Goal: Task Accomplishment & Management: Use online tool/utility

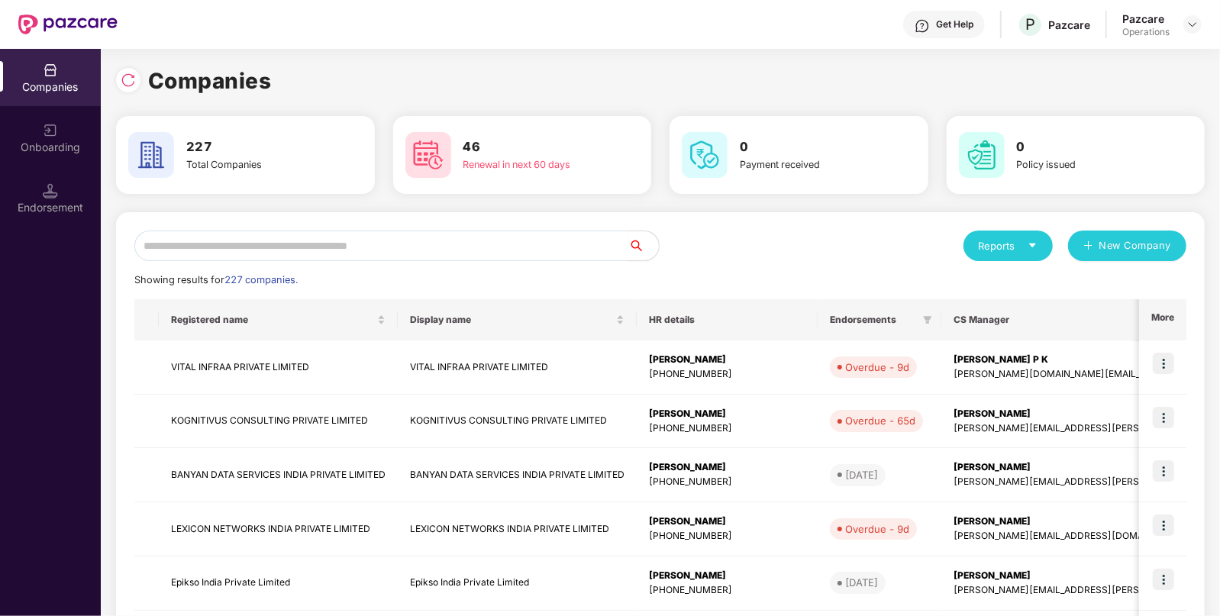
click at [493, 249] on input "text" at bounding box center [381, 246] width 494 height 31
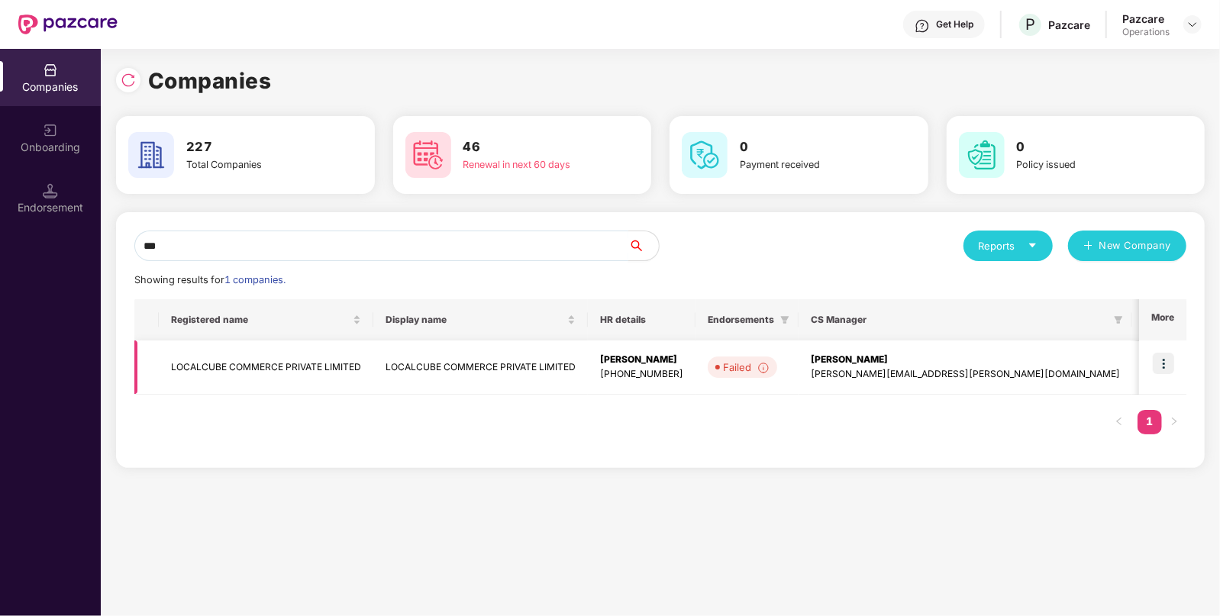
type input "***"
click at [1169, 365] on img at bounding box center [1163, 363] width 21 height 21
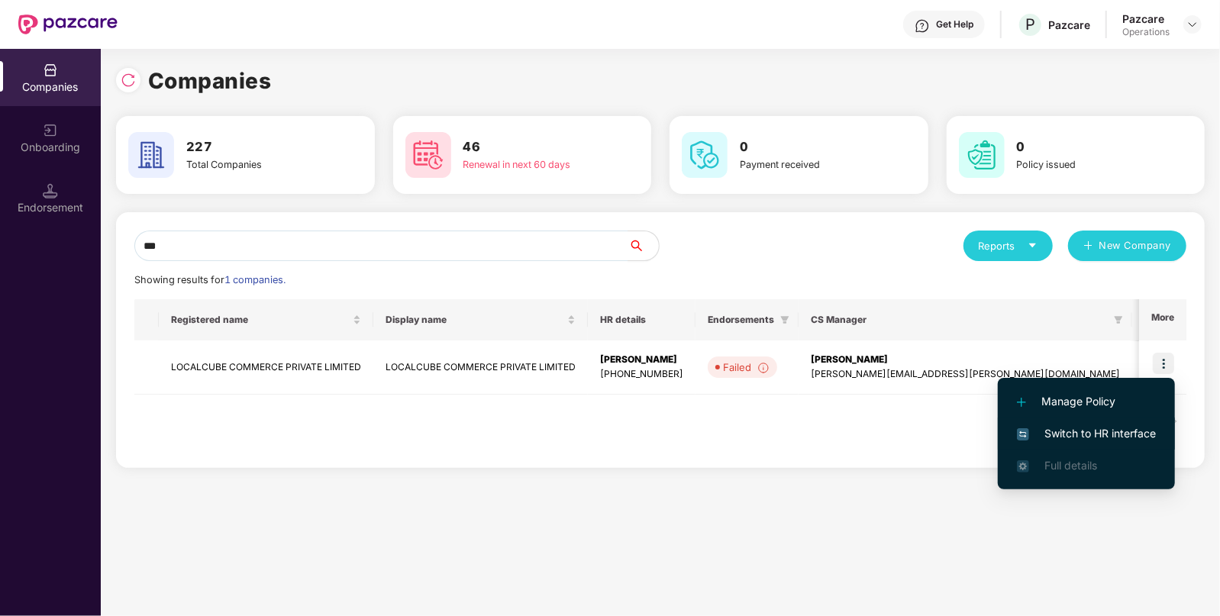
click at [1050, 426] on span "Switch to HR interface" at bounding box center [1086, 433] width 139 height 17
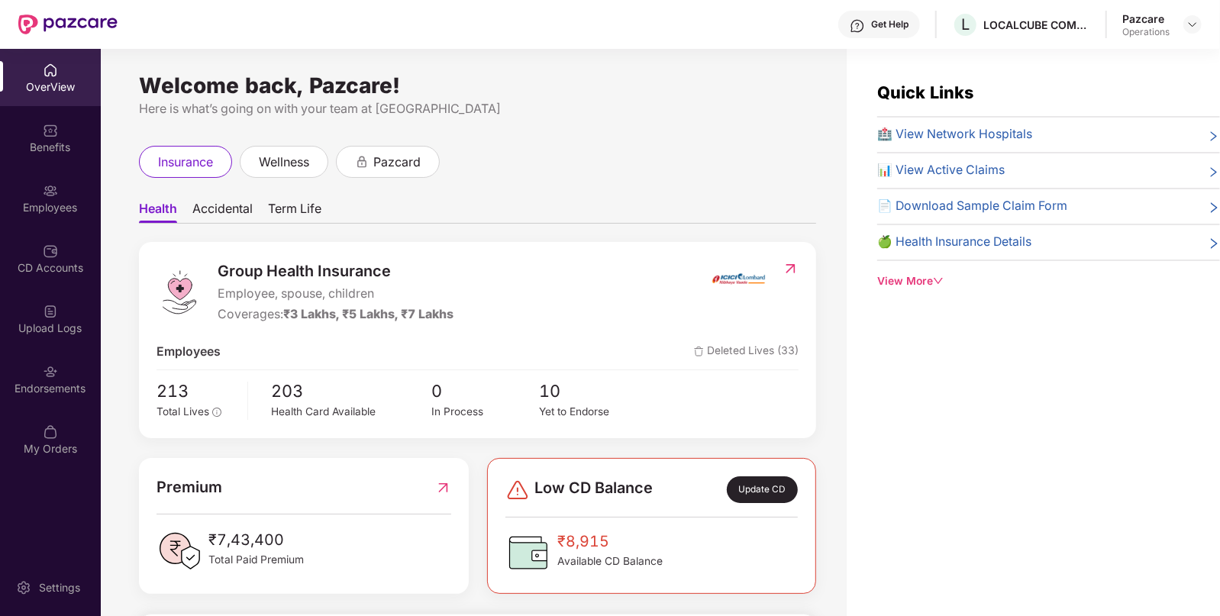
click at [18, 379] on div "Endorsements" at bounding box center [50, 378] width 101 height 57
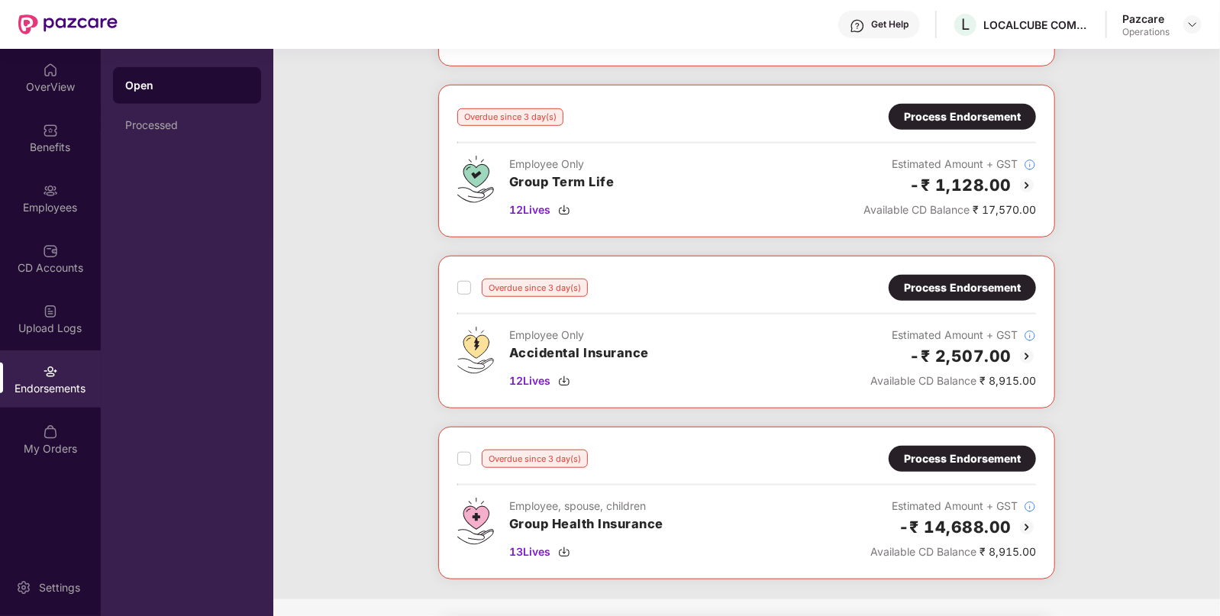
scroll to position [731, 0]
click at [939, 111] on div "Process Endorsement" at bounding box center [962, 117] width 117 height 17
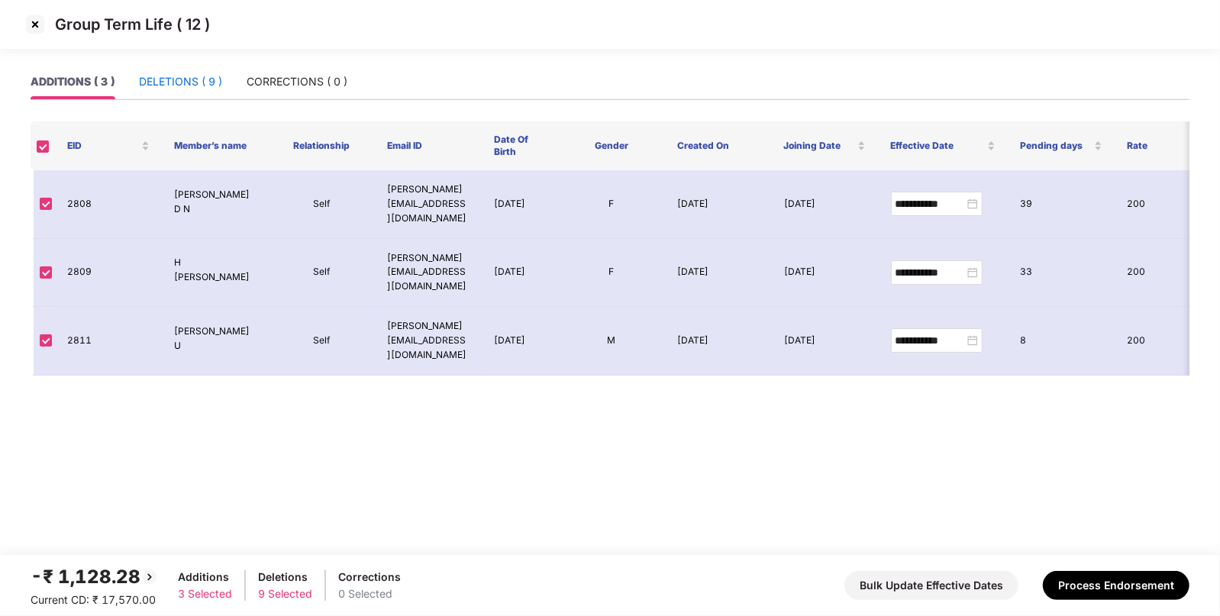
click at [198, 77] on div "DELETIONS ( 9 )" at bounding box center [180, 81] width 83 height 17
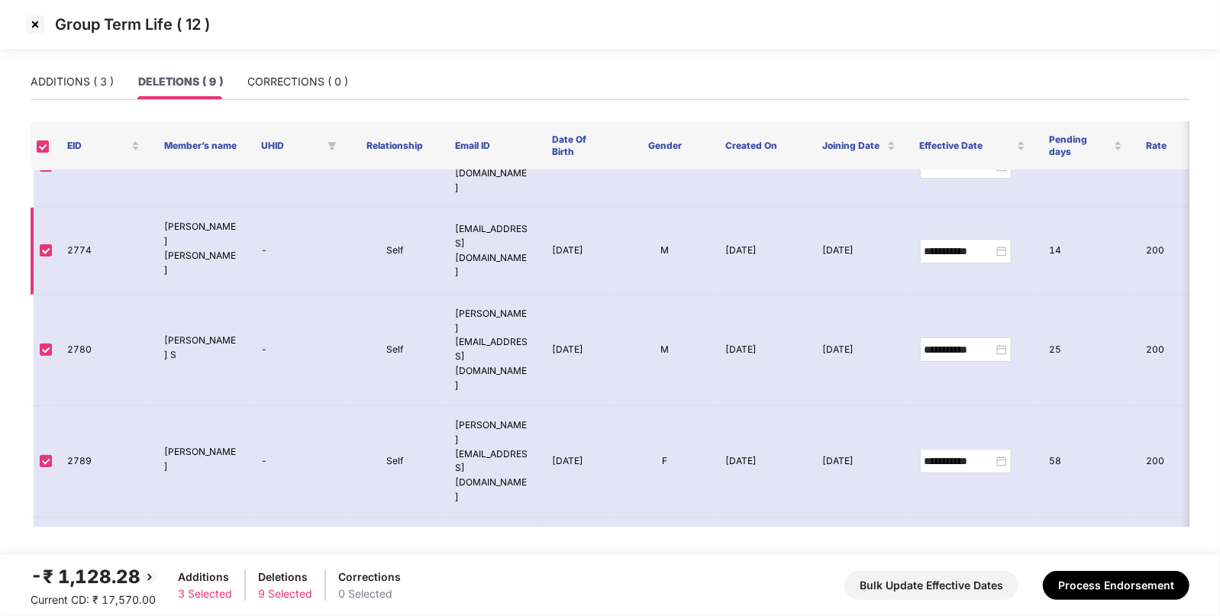
scroll to position [153, 0]
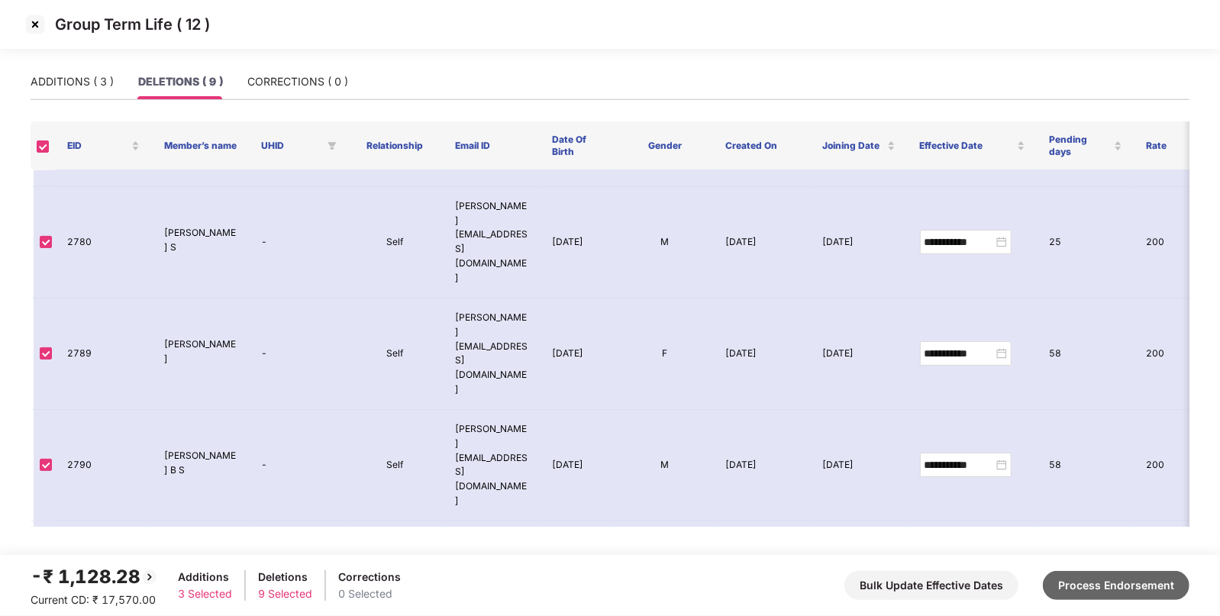
click at [1083, 580] on button "Process Endorsement" at bounding box center [1116, 585] width 147 height 29
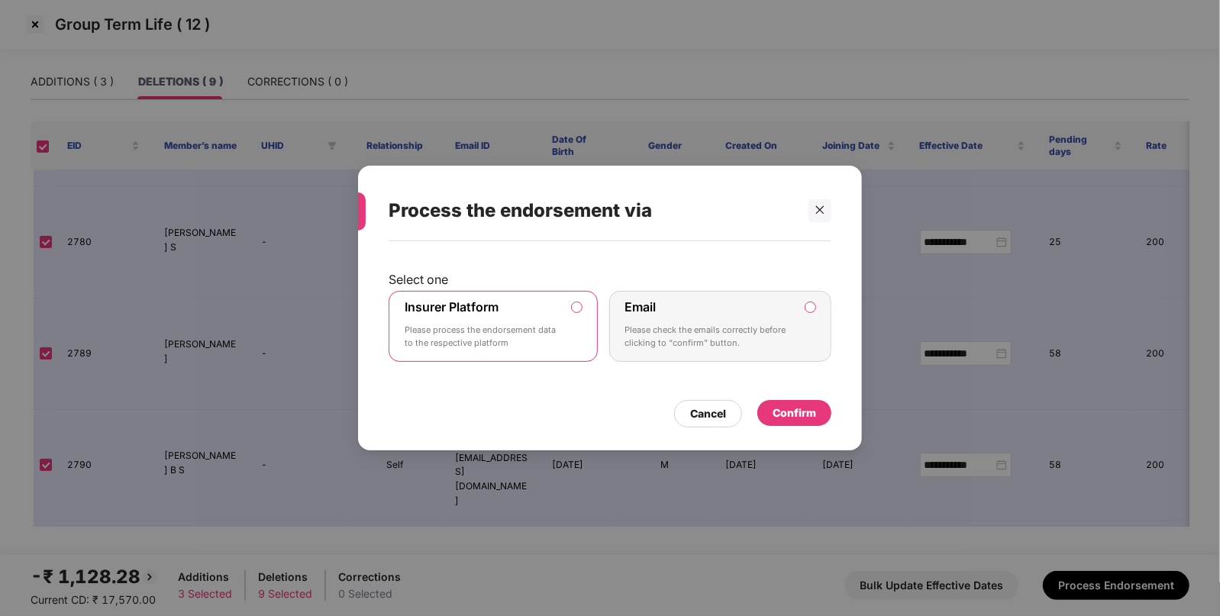
click at [785, 411] on div "Confirm" at bounding box center [794, 413] width 44 height 17
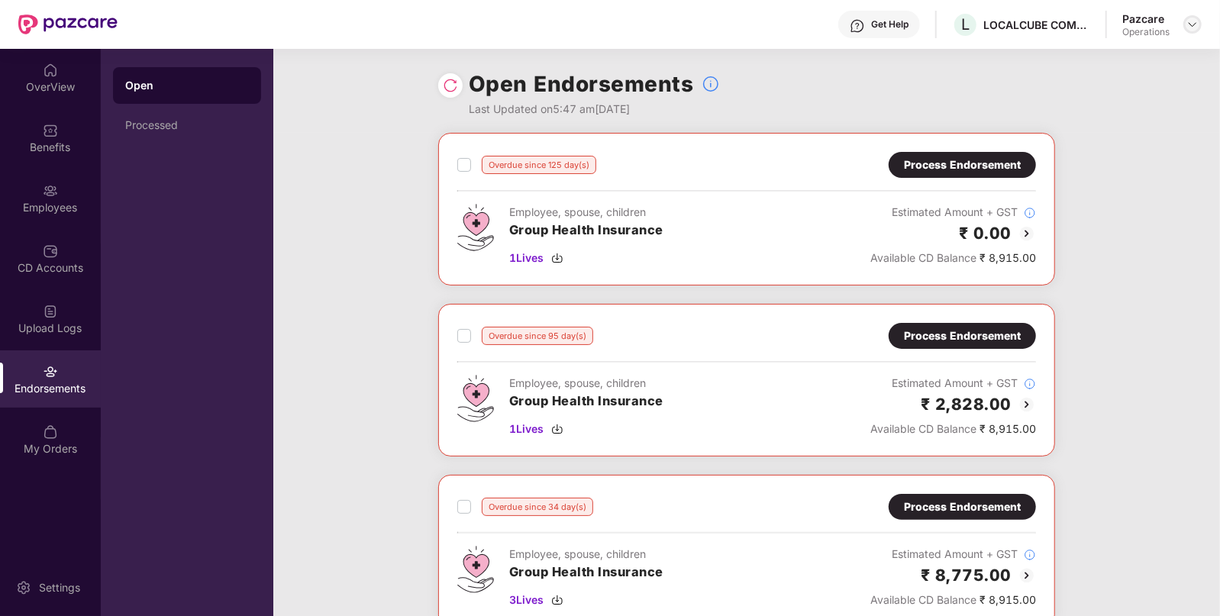
click at [1191, 26] on img at bounding box center [1192, 24] width 12 height 12
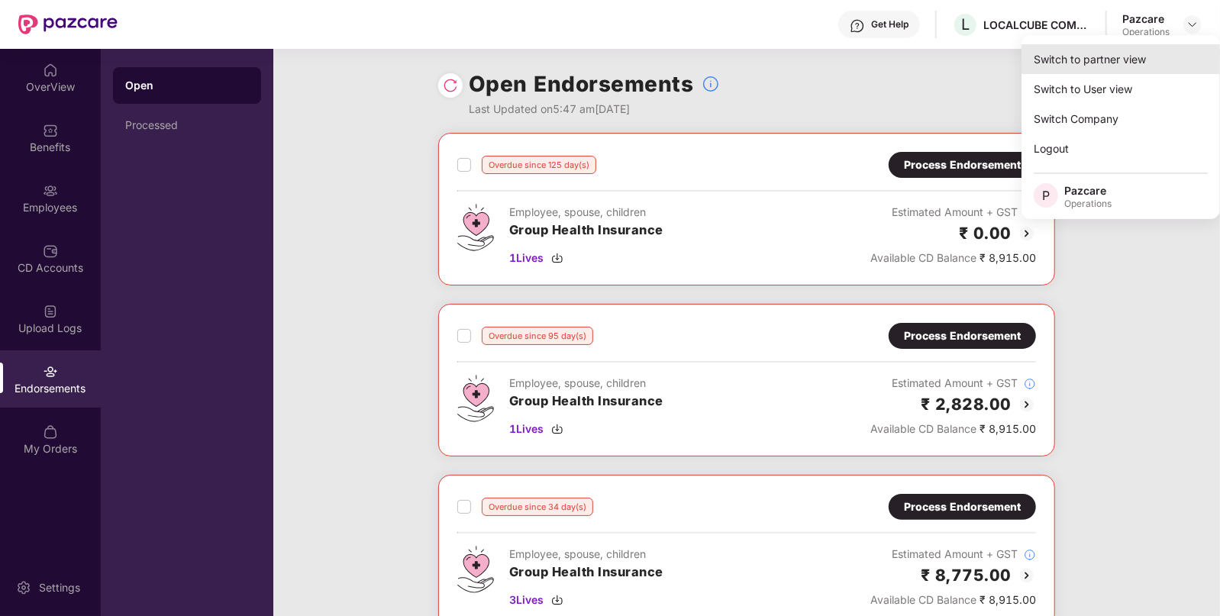
click at [1062, 63] on div "Switch to partner view" at bounding box center [1120, 59] width 198 height 30
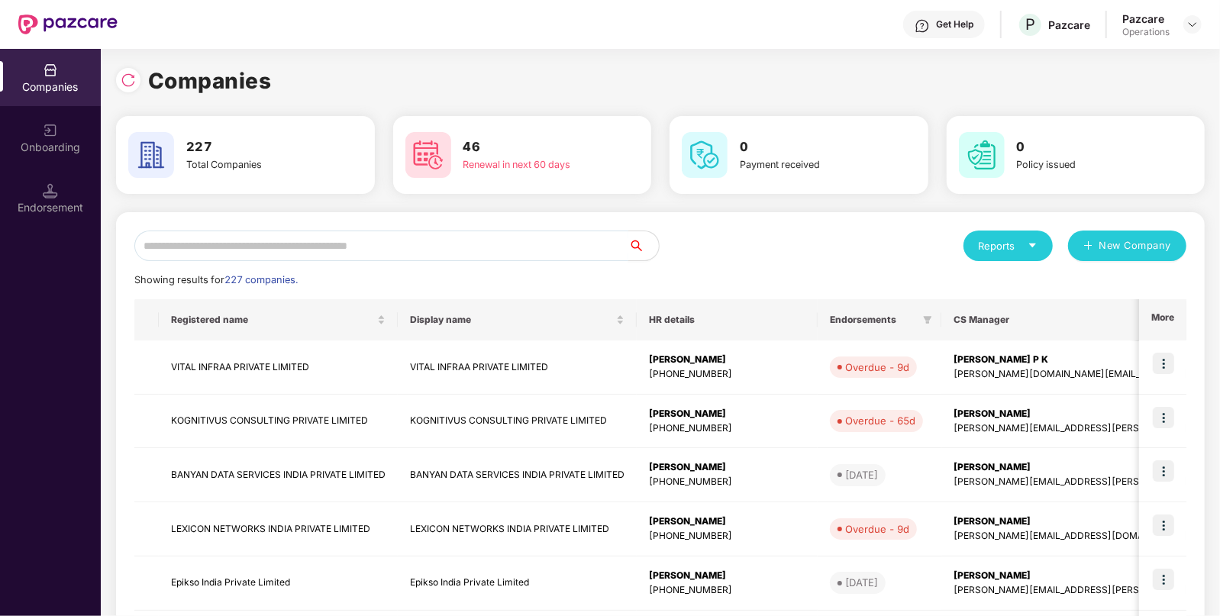
click at [392, 246] on input "text" at bounding box center [381, 246] width 494 height 31
paste input "**********"
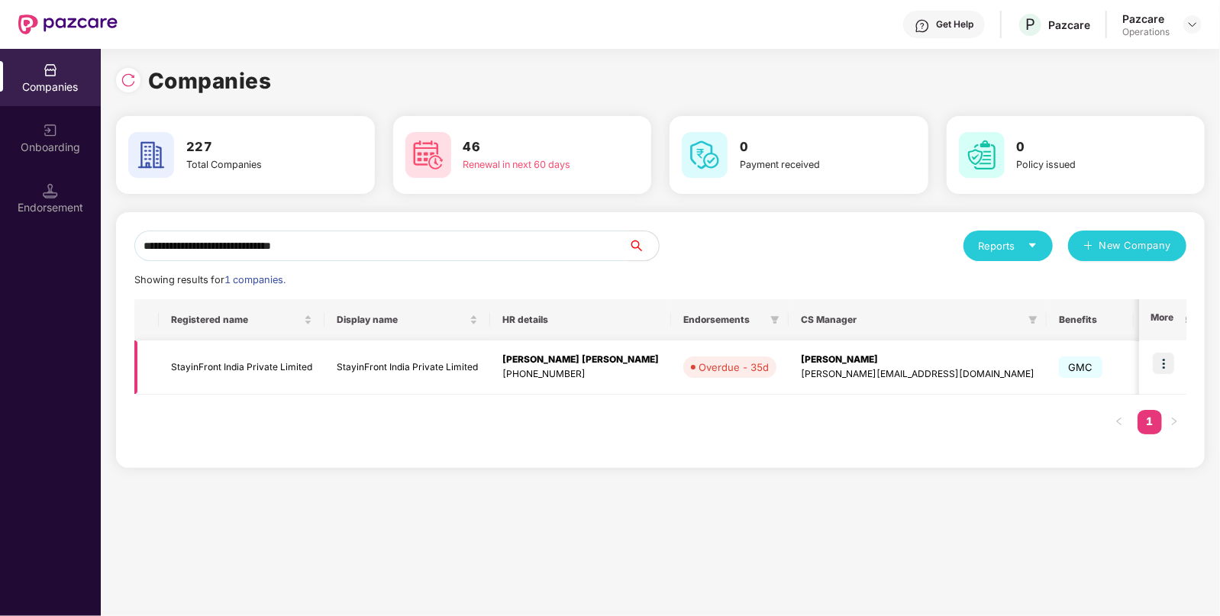
type input "**********"
click at [1168, 364] on img at bounding box center [1163, 363] width 21 height 21
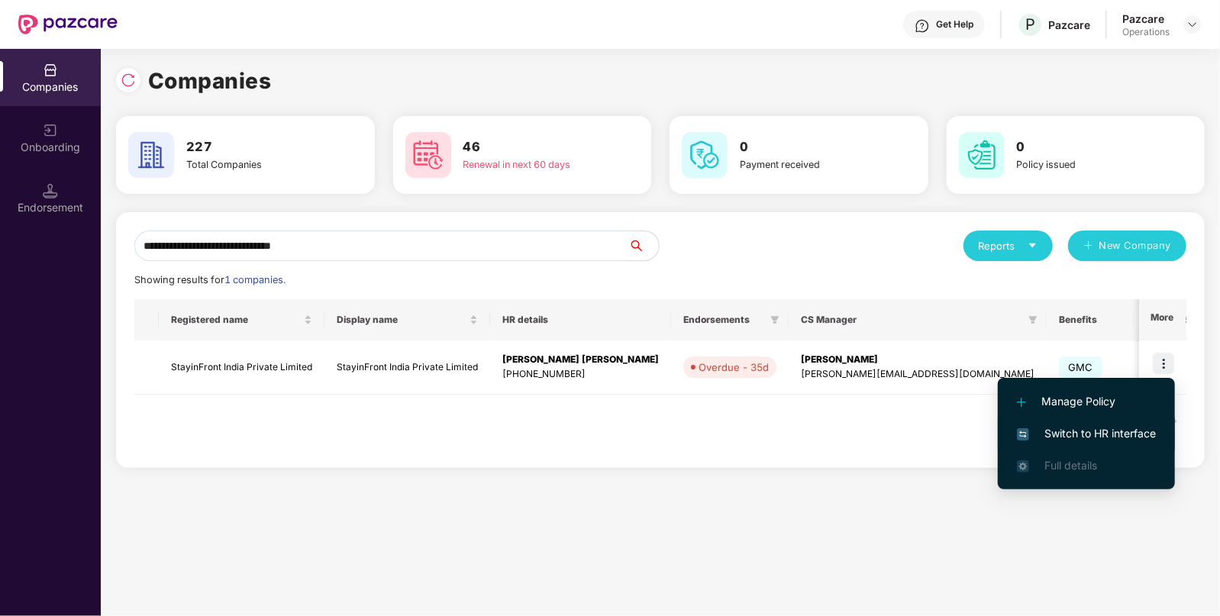
click at [1080, 433] on span "Switch to HR interface" at bounding box center [1086, 433] width 139 height 17
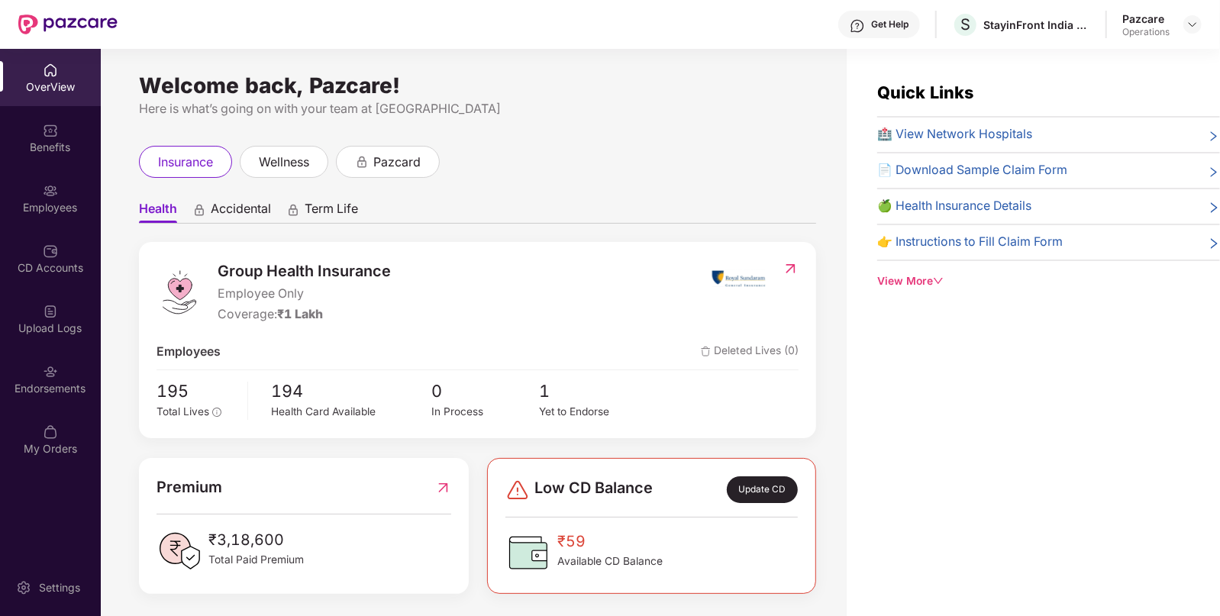
click at [35, 385] on div "Endorsements" at bounding box center [50, 388] width 101 height 15
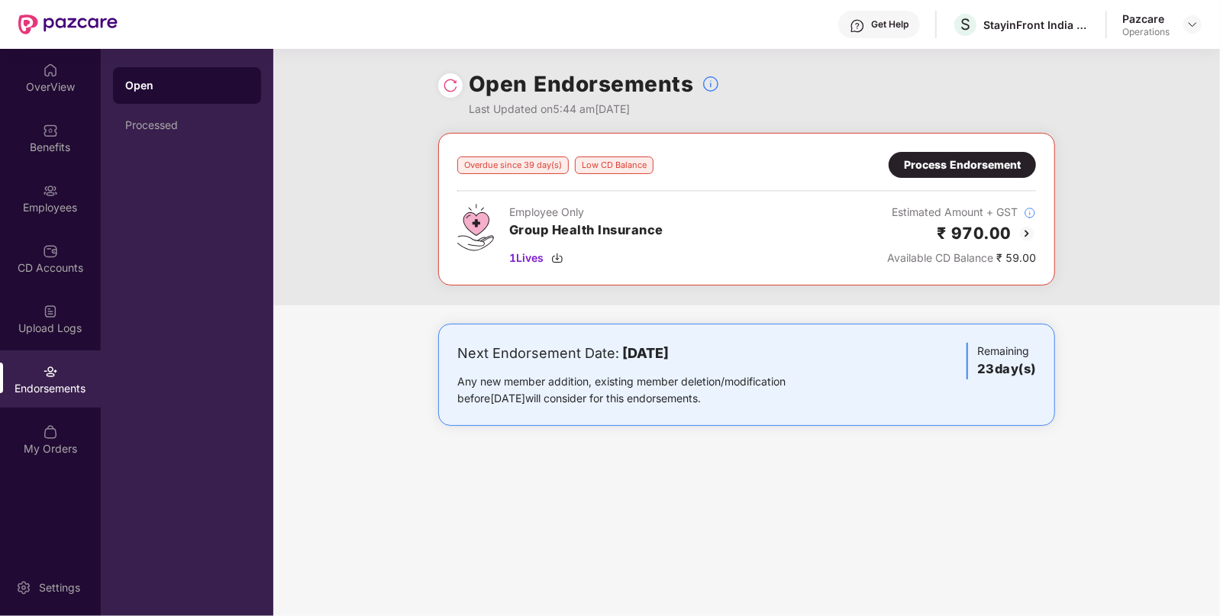
click at [1026, 228] on img at bounding box center [1026, 233] width 18 height 18
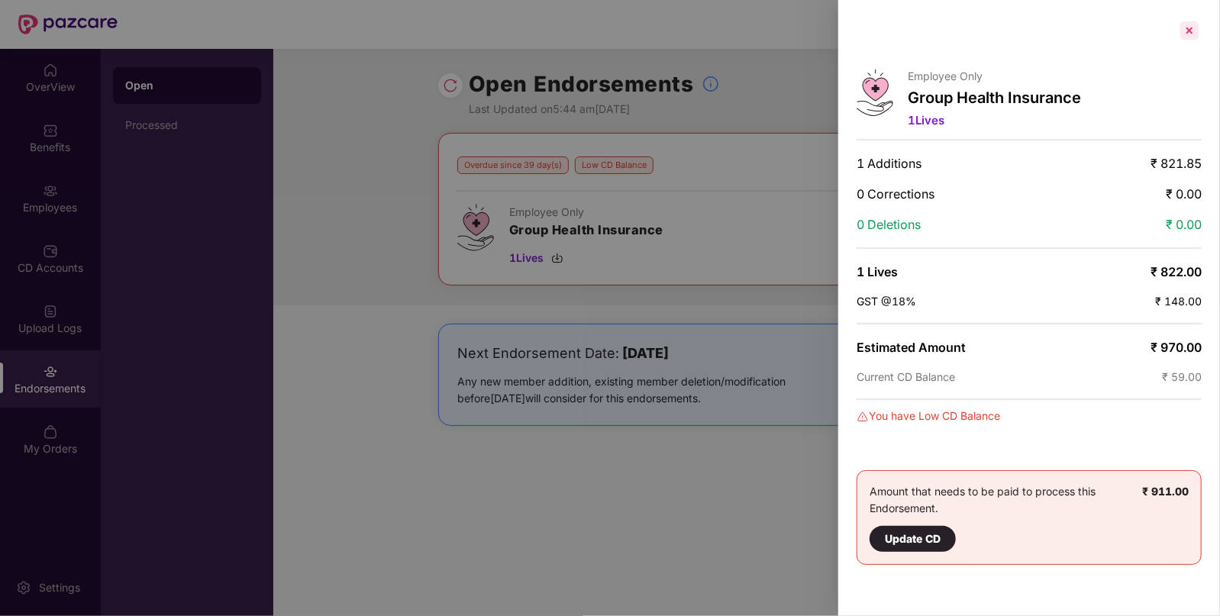
click at [1198, 31] on div at bounding box center [1189, 30] width 24 height 24
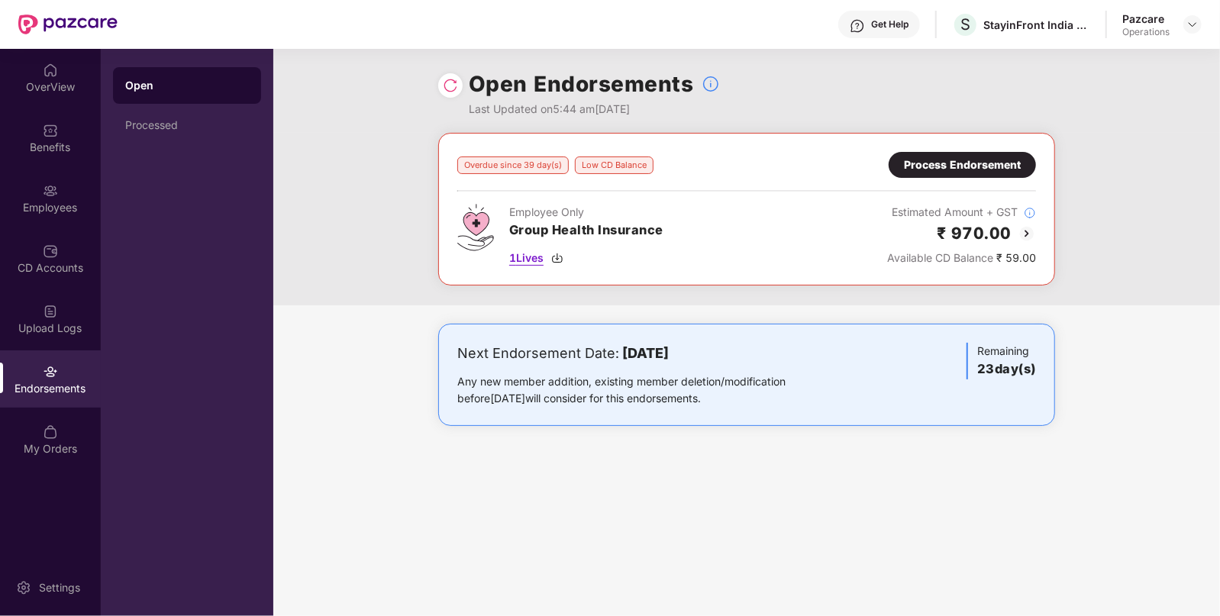
click at [561, 259] on img at bounding box center [557, 258] width 12 height 12
